Goal: Information Seeking & Learning: Learn about a topic

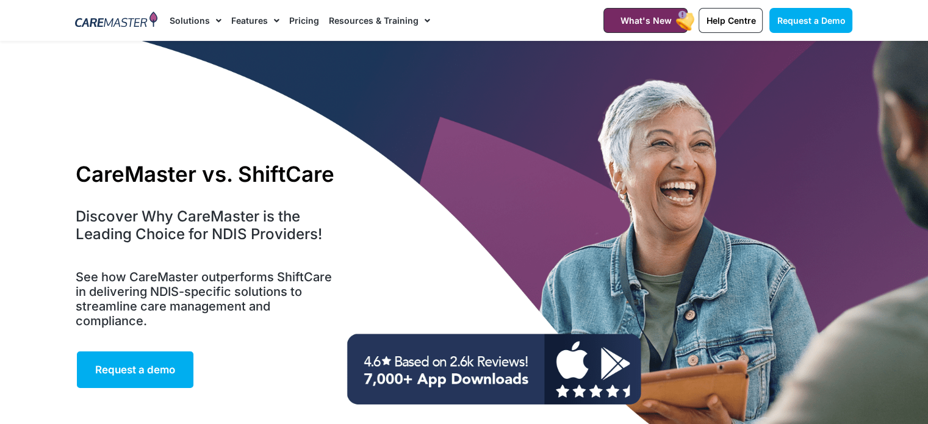
click at [300, 18] on link "Pricing" at bounding box center [304, 20] width 30 height 41
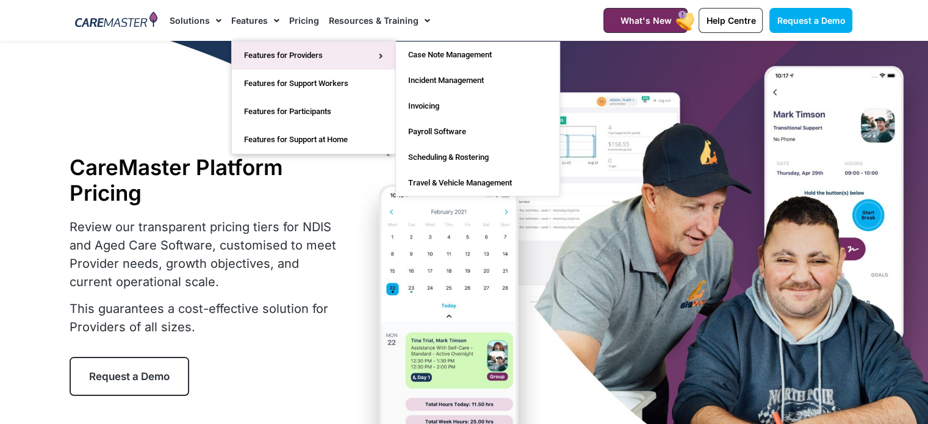
click at [253, 53] on link "Features for Providers" at bounding box center [314, 55] width 164 height 28
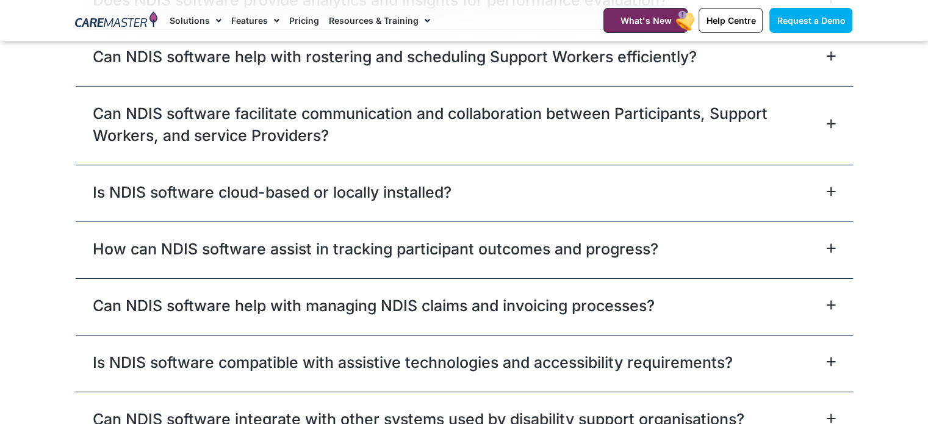
scroll to position [4149, 0]
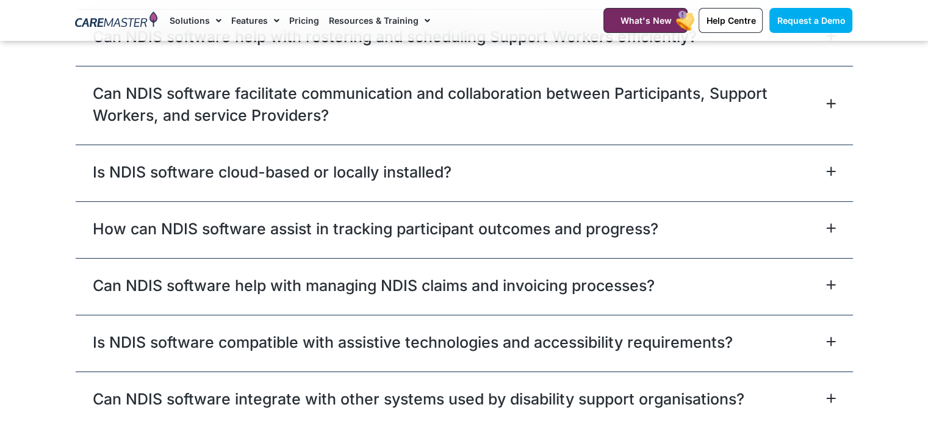
click at [826, 290] on icon at bounding box center [831, 285] width 10 height 10
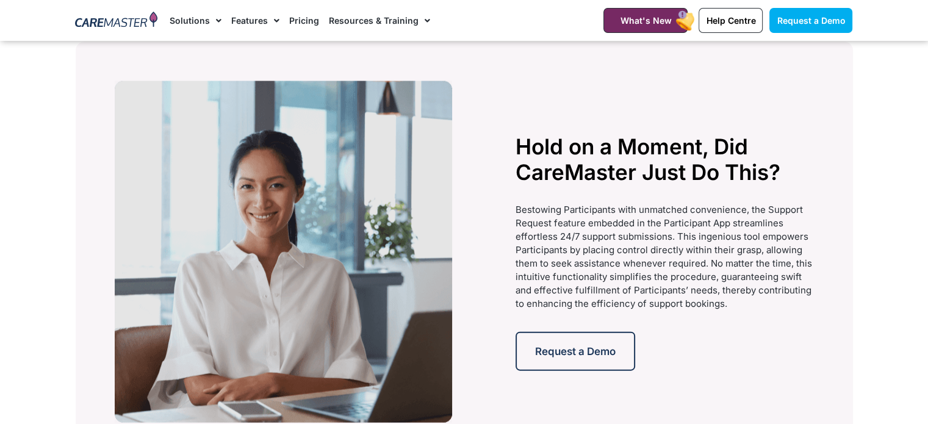
scroll to position [2233, 0]
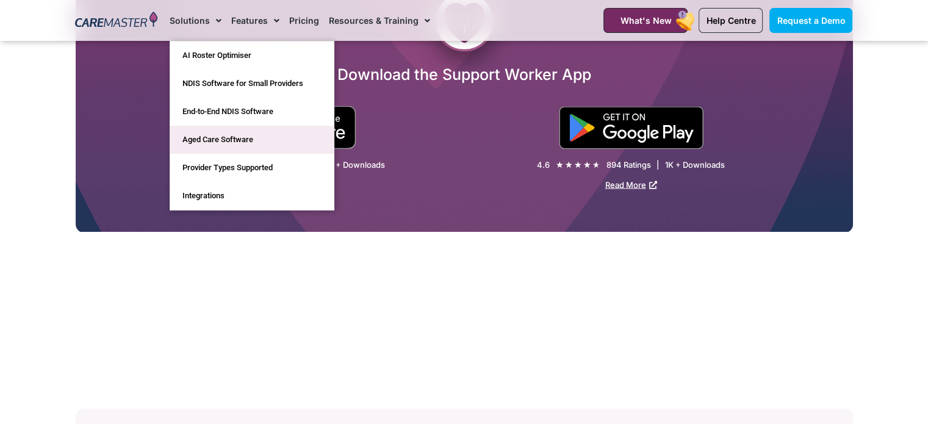
click at [190, 140] on link "Aged Care Software" at bounding box center [252, 140] width 164 height 28
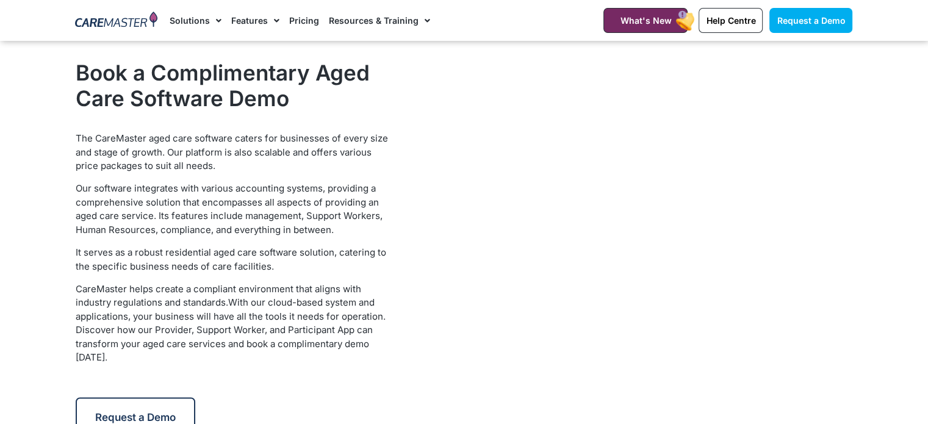
scroll to position [1281, 0]
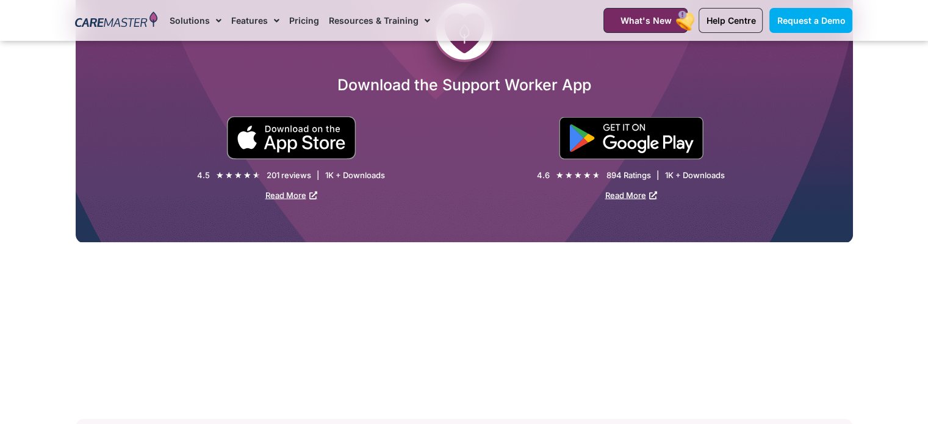
scroll to position [2233, 0]
